Goal: Information Seeking & Learning: Learn about a topic

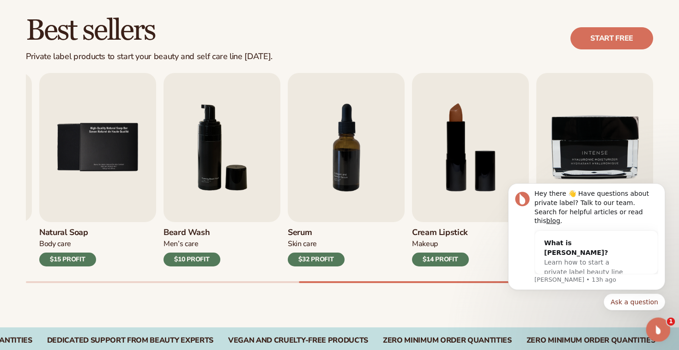
click at [658, 324] on icon "Open Intercom Messenger" at bounding box center [656, 328] width 15 height 15
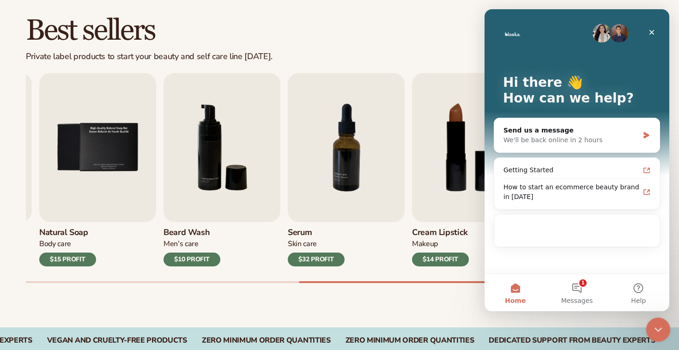
click at [662, 325] on div "Close Intercom Messenger" at bounding box center [656, 328] width 22 height 22
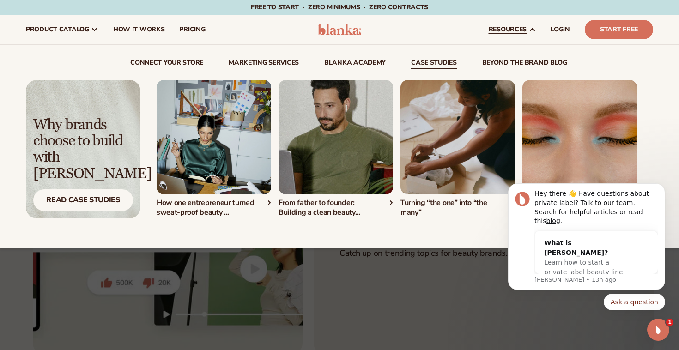
click at [313, 169] on img "2 / 4" at bounding box center [335, 137] width 114 height 114
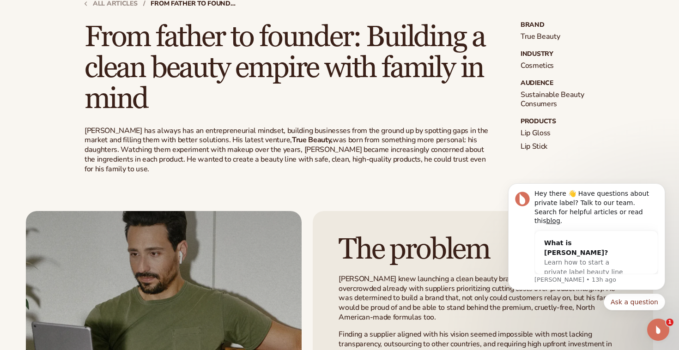
scroll to position [273, 0]
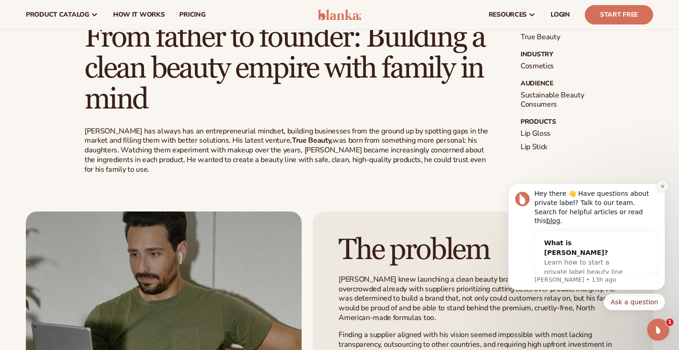
click at [661, 189] on icon "Dismiss notification" at bounding box center [662, 186] width 5 height 5
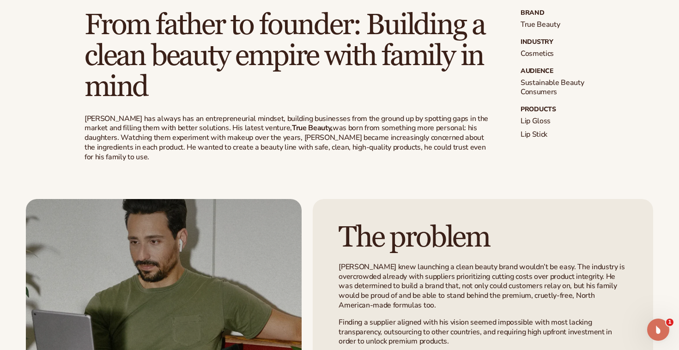
scroll to position [287, 0]
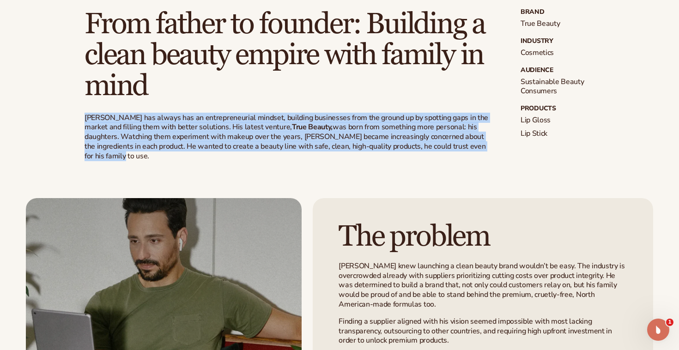
drag, startPoint x: 84, startPoint y: 114, endPoint x: 103, endPoint y: 156, distance: 46.1
click at [103, 156] on p "Michael has always has an entrepreneurial mindset, building businesses from the…" at bounding box center [287, 137] width 406 height 48
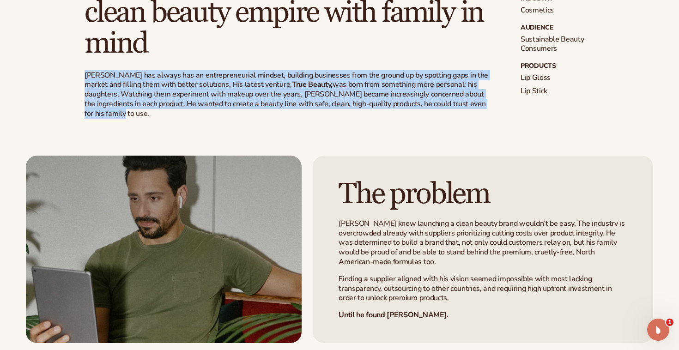
scroll to position [331, 0]
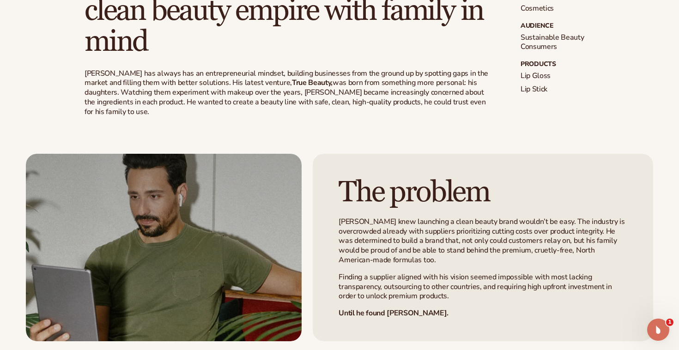
click at [432, 128] on div "The problem Mike knew launching a clean beauty brand wouldn’t be easy. The indu…" at bounding box center [339, 229] width 679 height 224
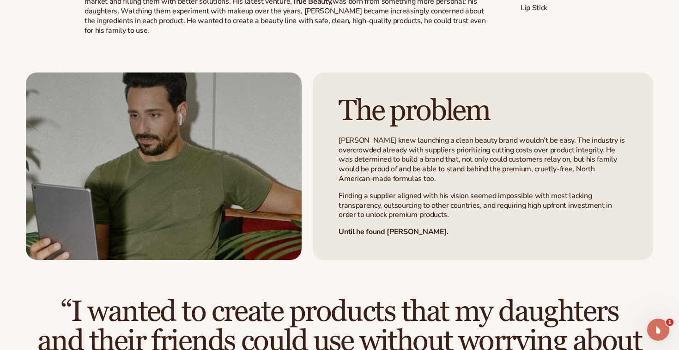
scroll to position [414, 0]
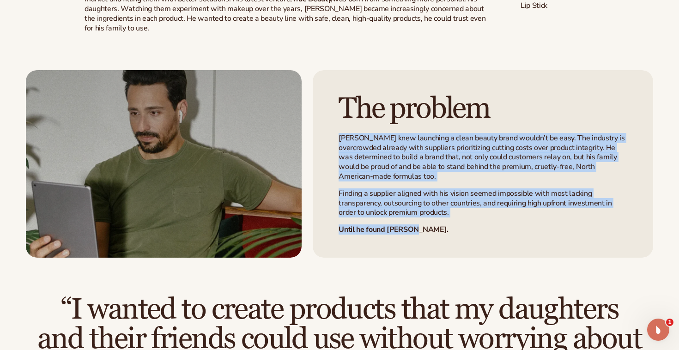
drag, startPoint x: 340, startPoint y: 139, endPoint x: 414, endPoint y: 241, distance: 126.2
click at [414, 241] on div "The problem Mike knew launching a clean beauty brand wouldn’t be easy. The indu…" at bounding box center [482, 163] width 340 height 187
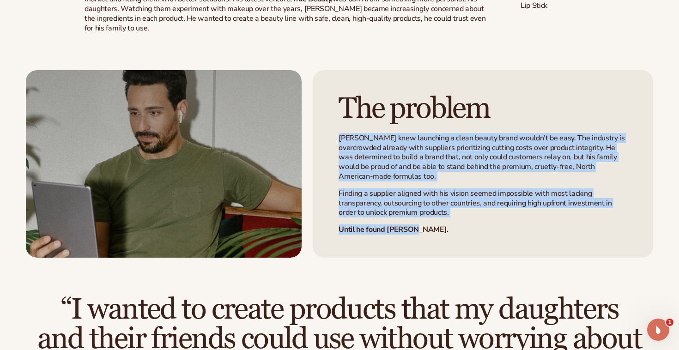
click at [512, 227] on p "Until he found Blanka." at bounding box center [482, 230] width 288 height 10
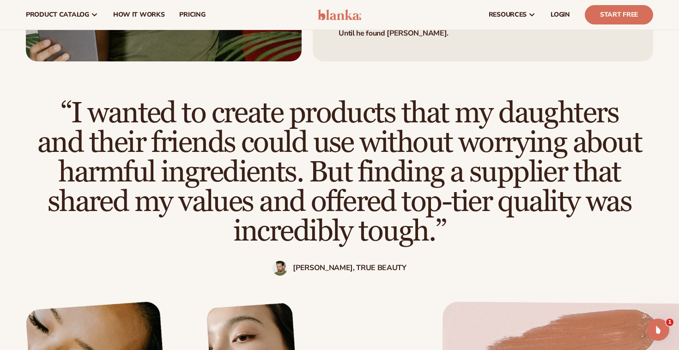
scroll to position [605, 0]
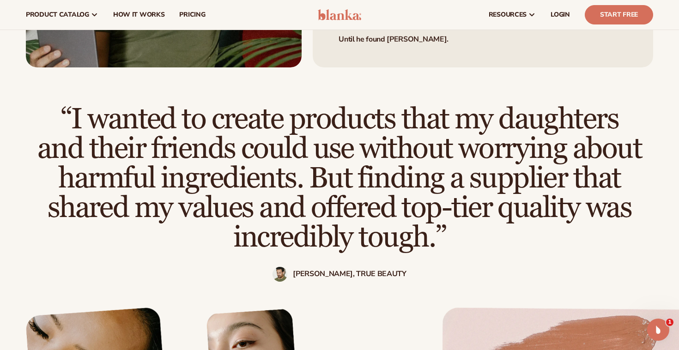
drag, startPoint x: 72, startPoint y: 116, endPoint x: 444, endPoint y: 245, distance: 393.1
click at [444, 245] on h2 "“I wanted to create products that my daughters and their friends could use with…" at bounding box center [339, 178] width 605 height 148
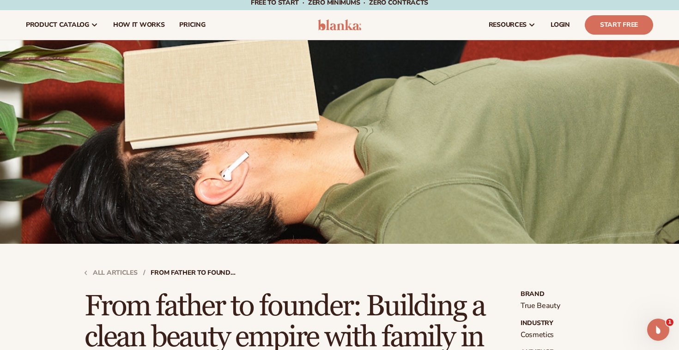
scroll to position [0, 0]
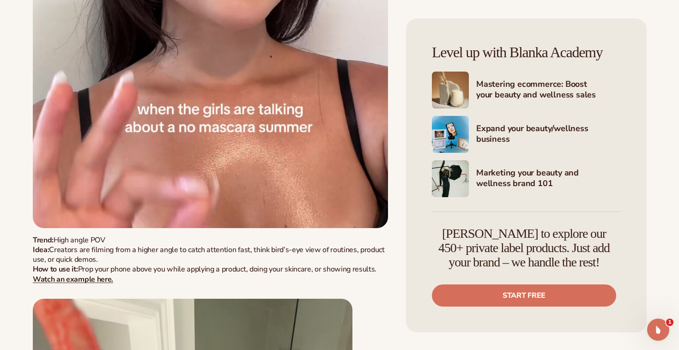
scroll to position [10517, 0]
